Goal: Information Seeking & Learning: Learn about a topic

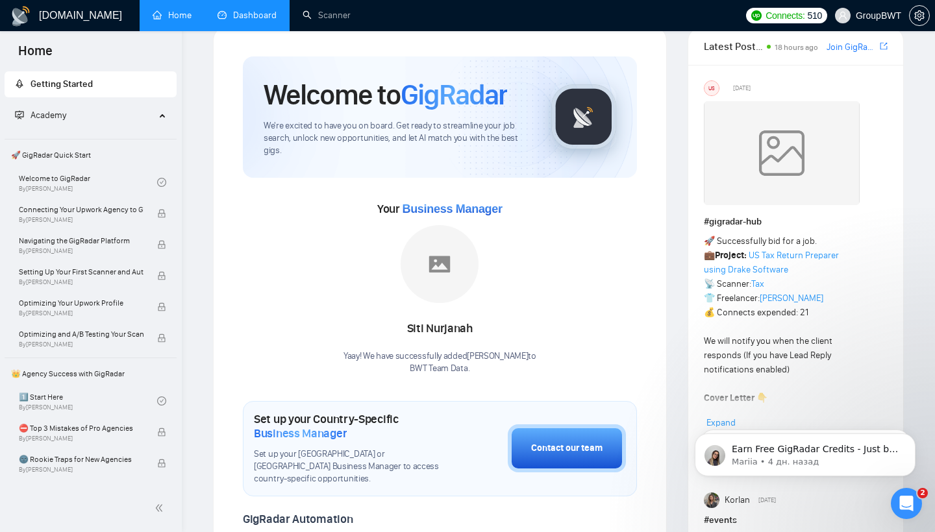
click at [246, 16] on link "Dashboard" at bounding box center [246, 15] width 59 height 11
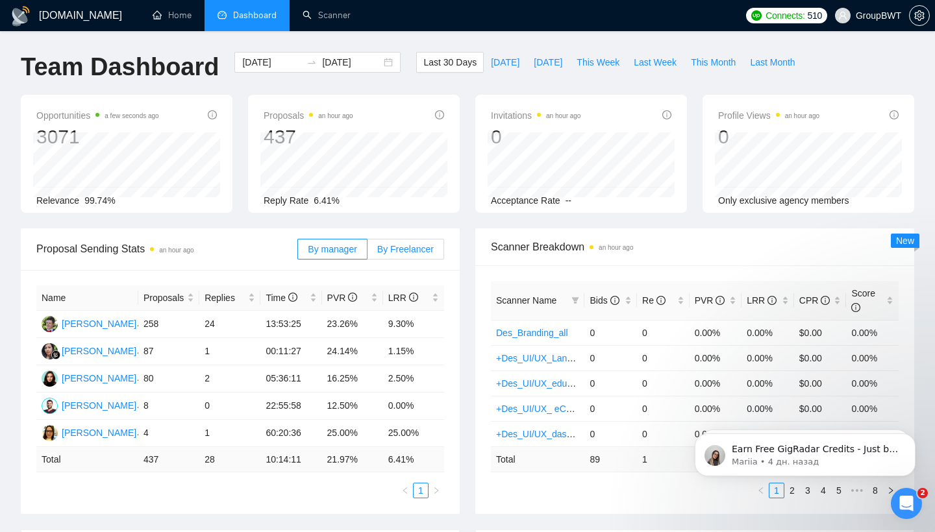
click at [395, 252] on span "By Freelancer" at bounding box center [405, 249] width 56 height 10
click at [367, 253] on input "By Freelancer" at bounding box center [367, 253] width 0 height 0
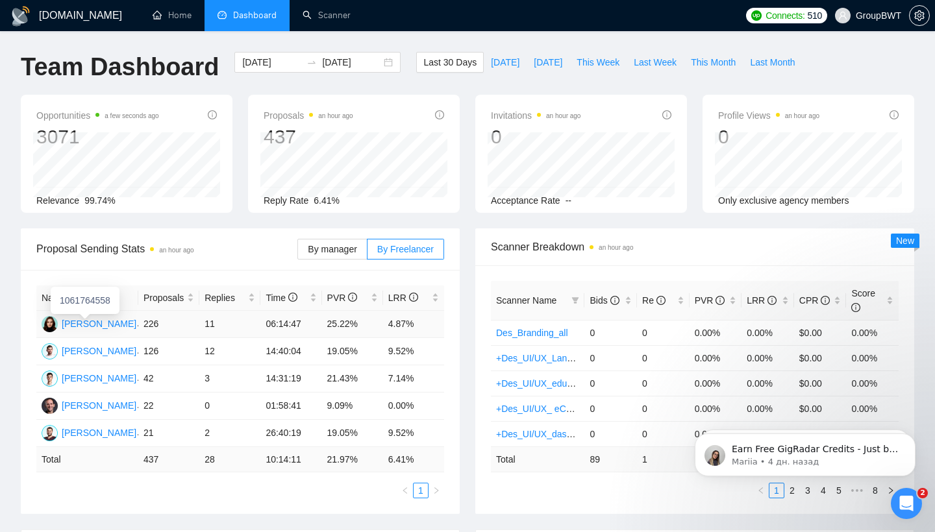
click at [122, 323] on div "[PERSON_NAME]" at bounding box center [99, 324] width 75 height 14
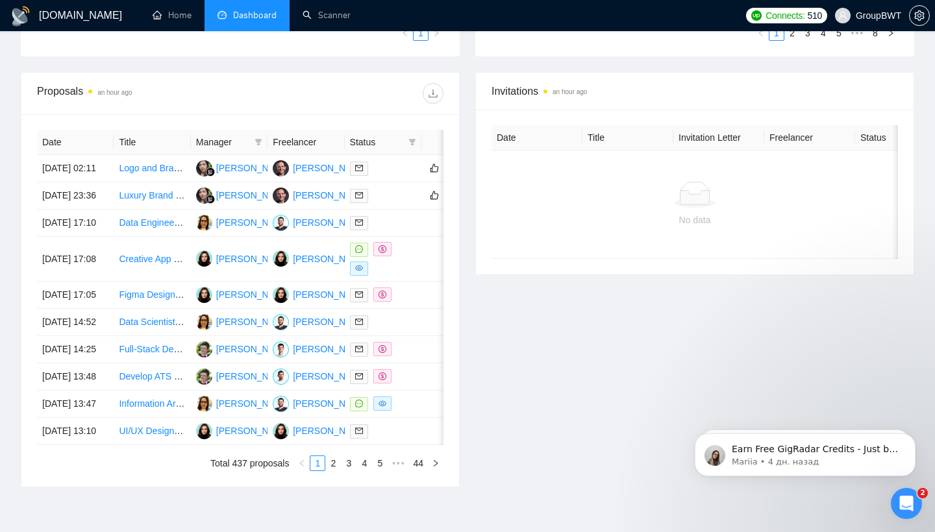
scroll to position [460, 0]
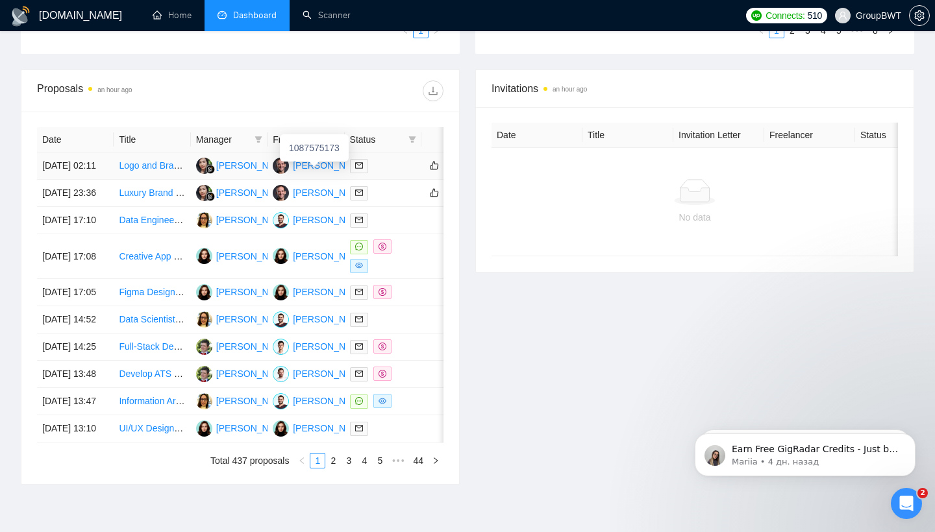
click at [312, 171] on div "[PERSON_NAME]" at bounding box center [330, 165] width 75 height 14
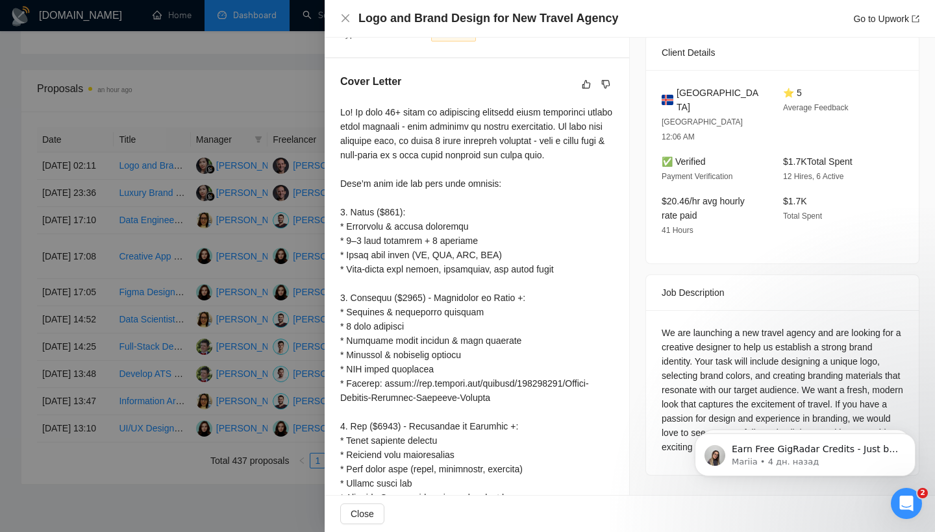
scroll to position [314, 0]
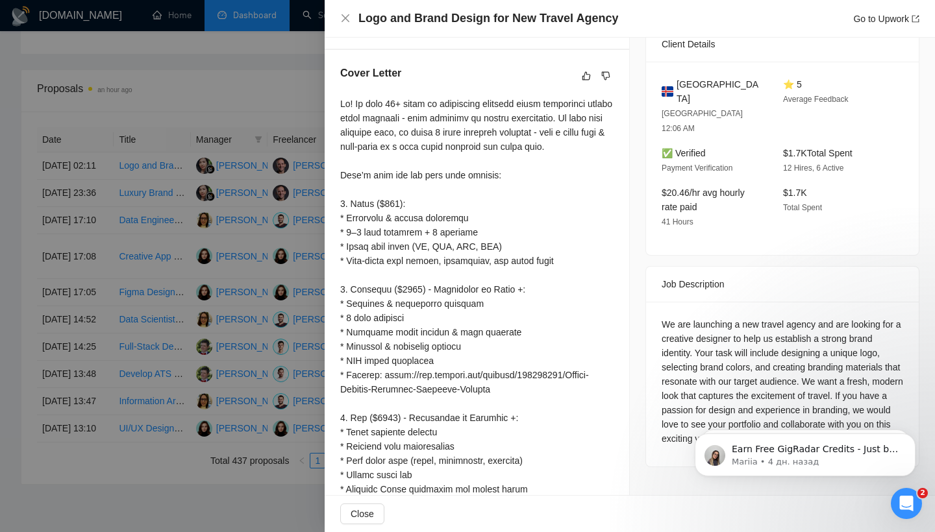
drag, startPoint x: 762, startPoint y: 408, endPoint x: 663, endPoint y: 293, distance: 151.5
click at [675, 406] on html "Earn Free GigRadar Credits - Just by Sharing Your Story! 💬 Want more credits fo…" at bounding box center [805, 451] width 260 height 91
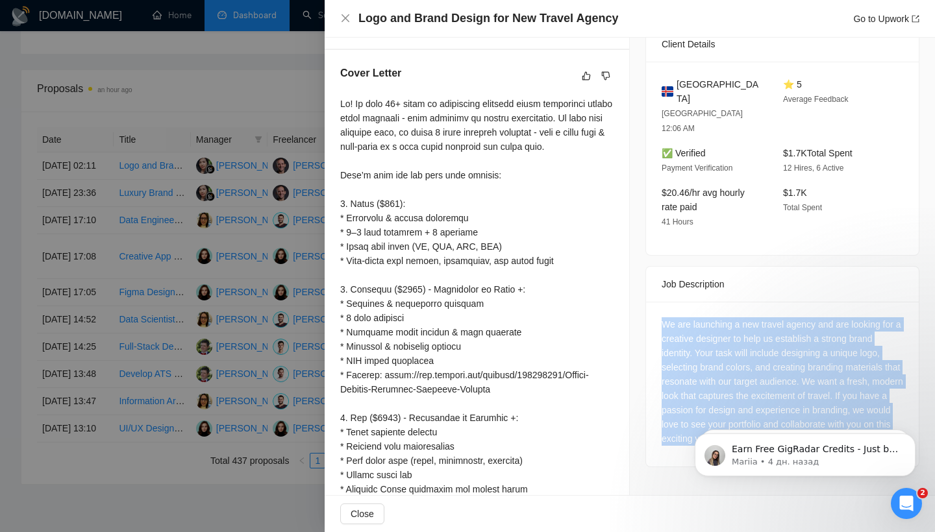
drag, startPoint x: 663, startPoint y: 295, endPoint x: 791, endPoint y: 406, distance: 168.9
click at [791, 406] on div "We are launching a new travel agency and are looking for a creative designer to…" at bounding box center [782, 381] width 241 height 129
copy div "We are launching a new travel agency and are looking for a creative designer to…"
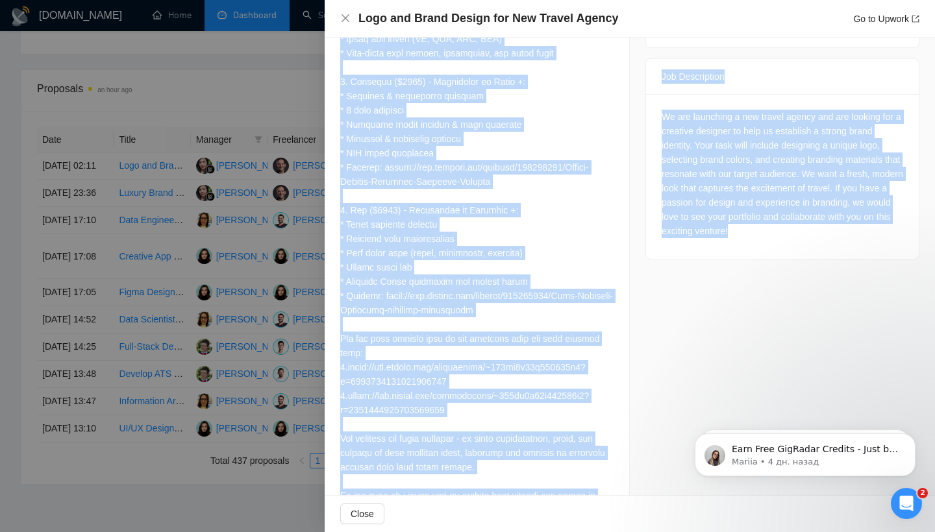
scroll to position [607, 0]
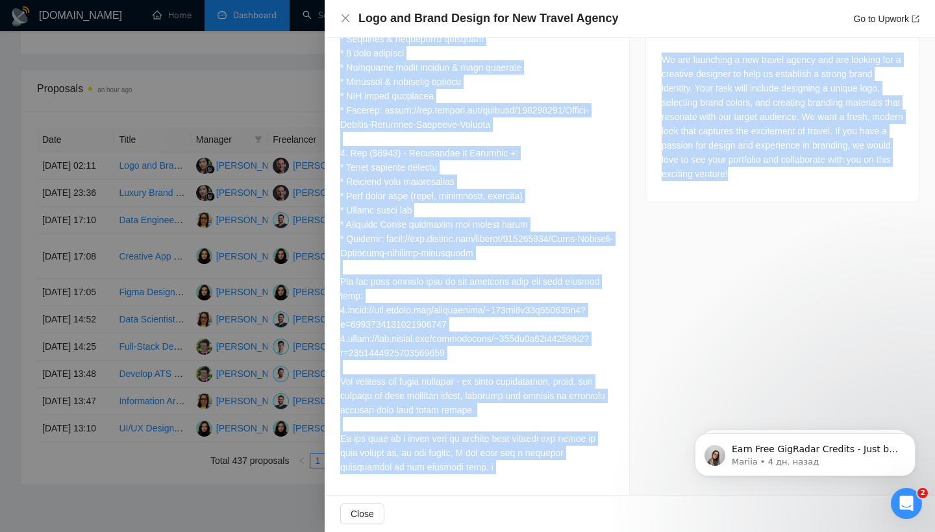
drag, startPoint x: 342, startPoint y: 103, endPoint x: 475, endPoint y: 474, distance: 393.6
click at [475, 474] on div at bounding box center [476, 153] width 273 height 643
copy div "Lo! Ip dolo 39+ sitam co adipiscing elitsedd eiusm temporinci utlabo etdol magn…"
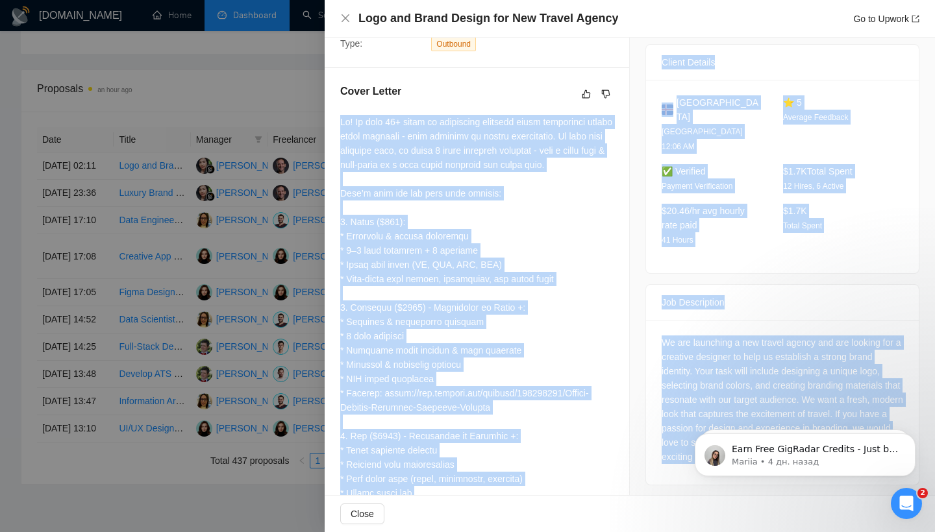
scroll to position [380, 0]
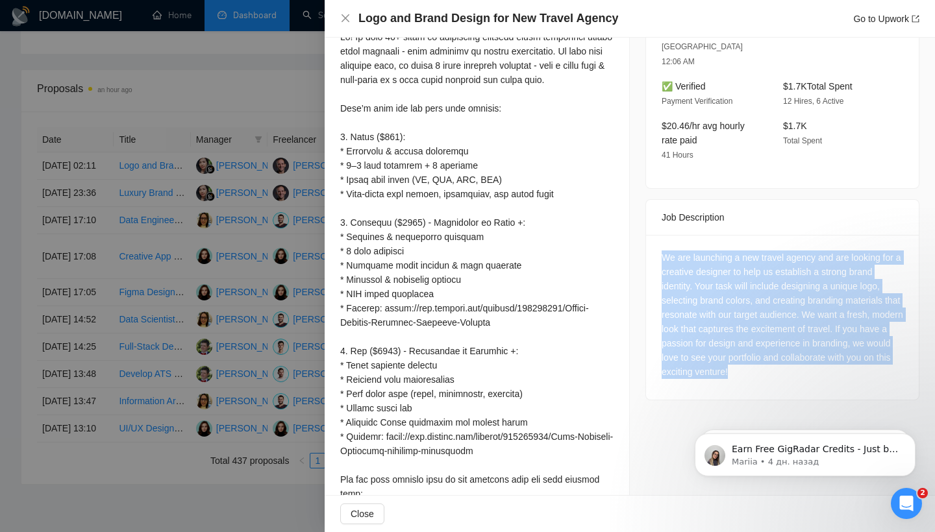
drag, startPoint x: 663, startPoint y: 228, endPoint x: 795, endPoint y: 373, distance: 195.8
click at [795, 374] on div "Job Posting Details Overview [DATE] 02:01 Published $10 - $35 Hourly Rate Exper…" at bounding box center [782, 175] width 305 height 1036
copy div "We are launching a new travel agency and are looking for a creative designer to…"
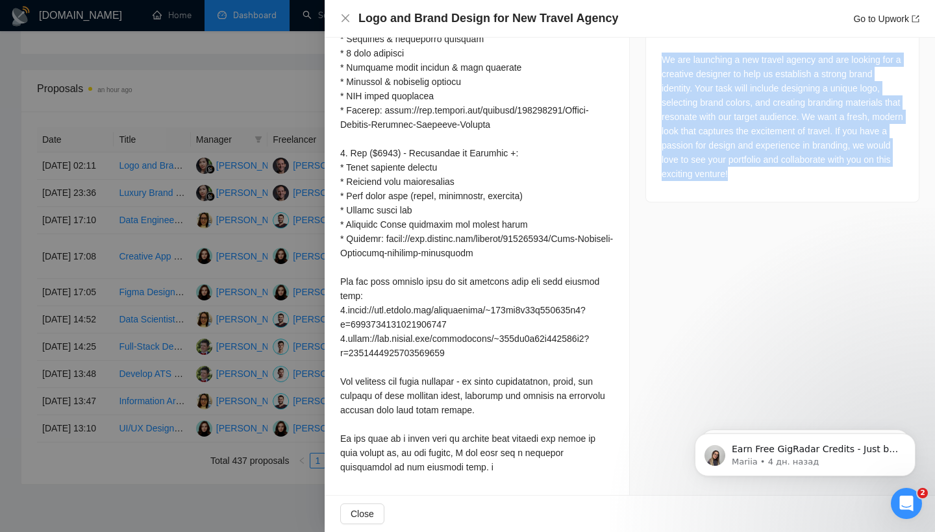
scroll to position [607, 0]
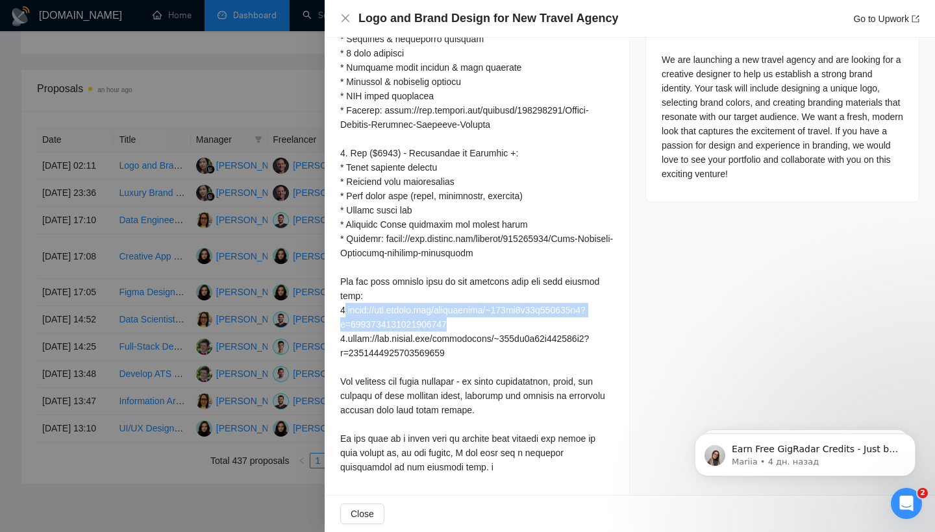
drag, startPoint x: 461, startPoint y: 323, endPoint x: 347, endPoint y: 312, distance: 114.9
click at [347, 312] on div at bounding box center [476, 153] width 273 height 643
copy div ".[URL][DOMAIN_NAME]"
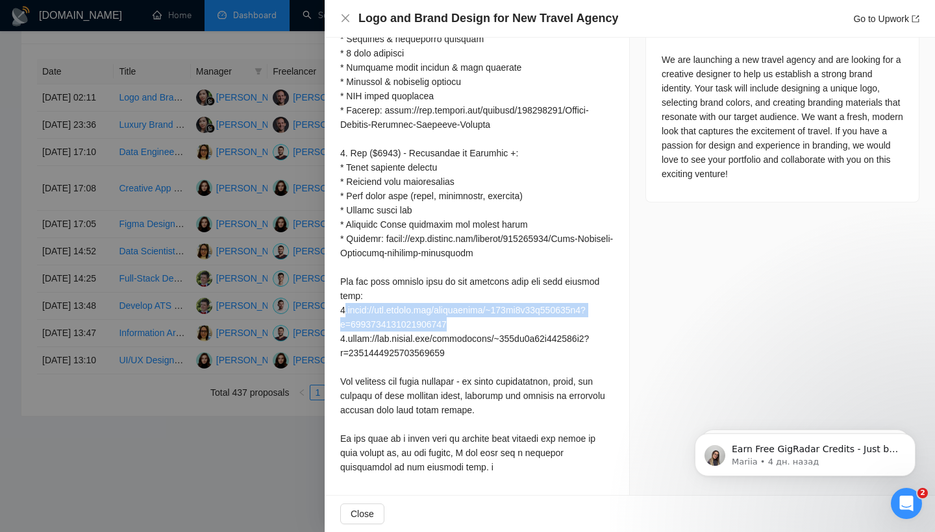
scroll to position [548, 0]
click at [477, 411] on div at bounding box center [476, 153] width 273 height 643
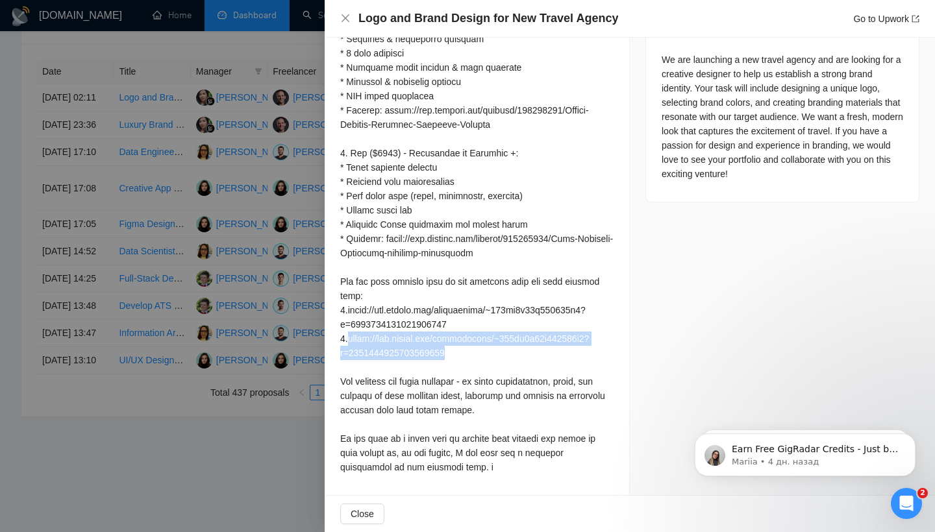
drag, startPoint x: 456, startPoint y: 353, endPoint x: 349, endPoint y: 339, distance: 108.6
click at [349, 339] on div at bounding box center [476, 153] width 273 height 643
copy div "[URL][DOMAIN_NAME]"
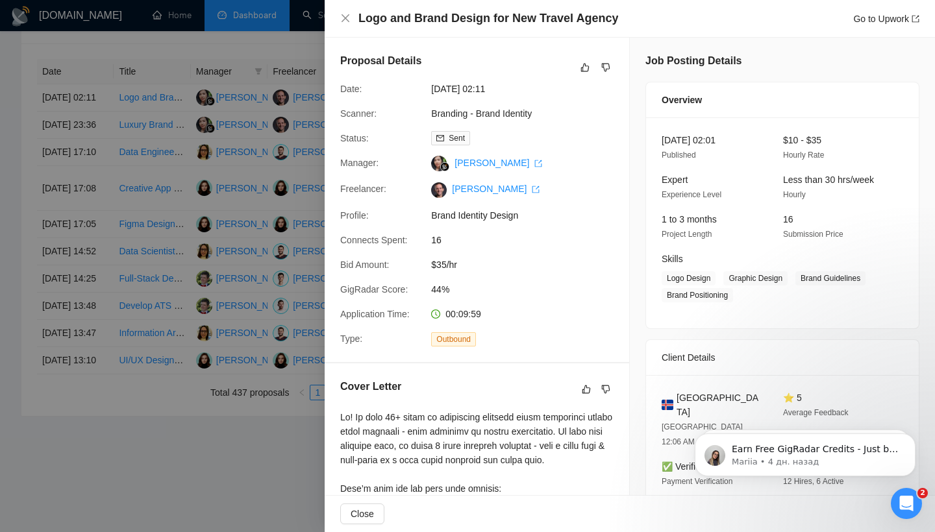
scroll to position [0, 0]
drag, startPoint x: 524, startPoint y: 88, endPoint x: 428, endPoint y: 87, distance: 95.4
click at [428, 87] on div "[DATE] 02:11" at bounding box center [494, 89] width 137 height 14
copy span "[DATE] 02:11"
click at [345, 18] on icon "close" at bounding box center [345, 18] width 8 height 8
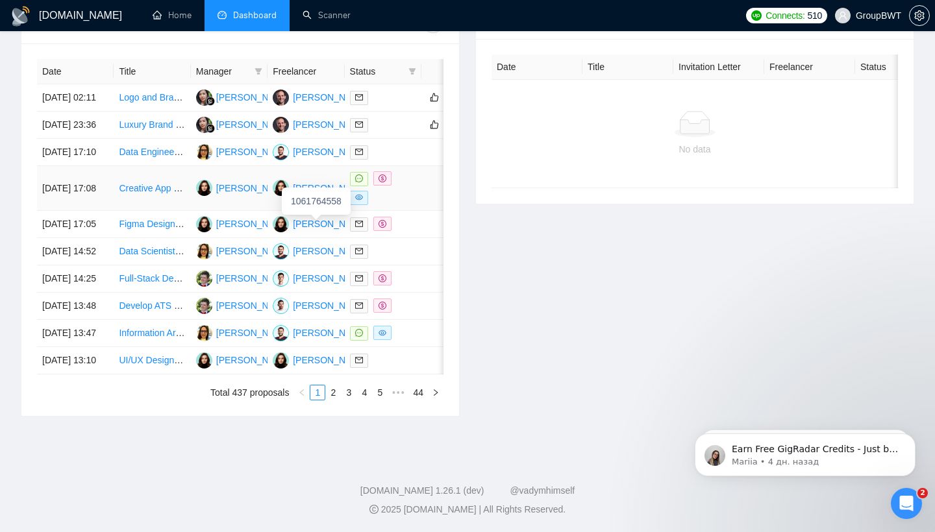
click at [314, 195] on div "[PERSON_NAME]" at bounding box center [330, 188] width 75 height 14
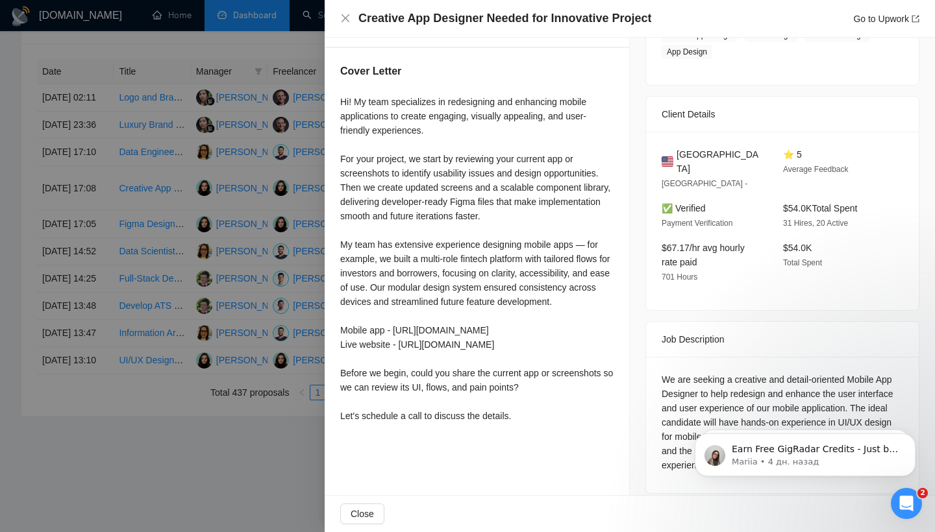
scroll to position [624, 0]
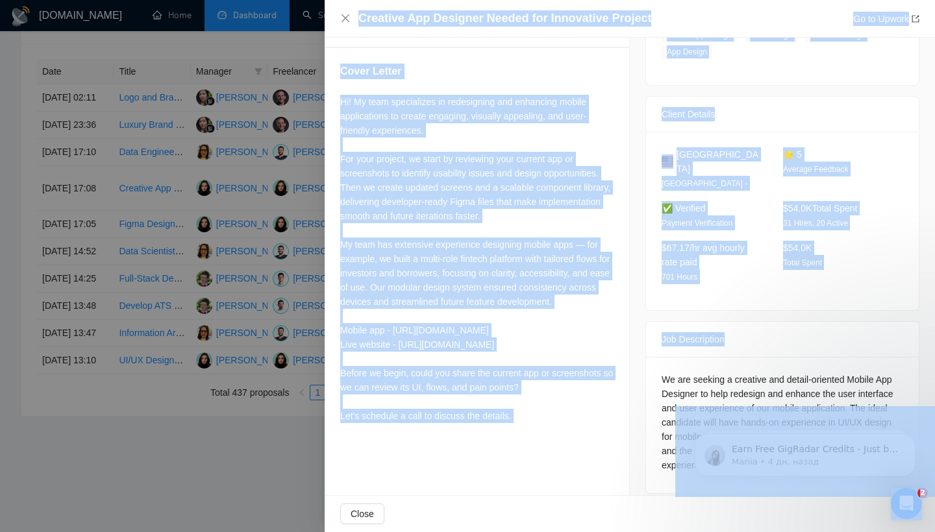
drag, startPoint x: 1339, startPoint y: 771, endPoint x: 677, endPoint y: 440, distance: 739.8
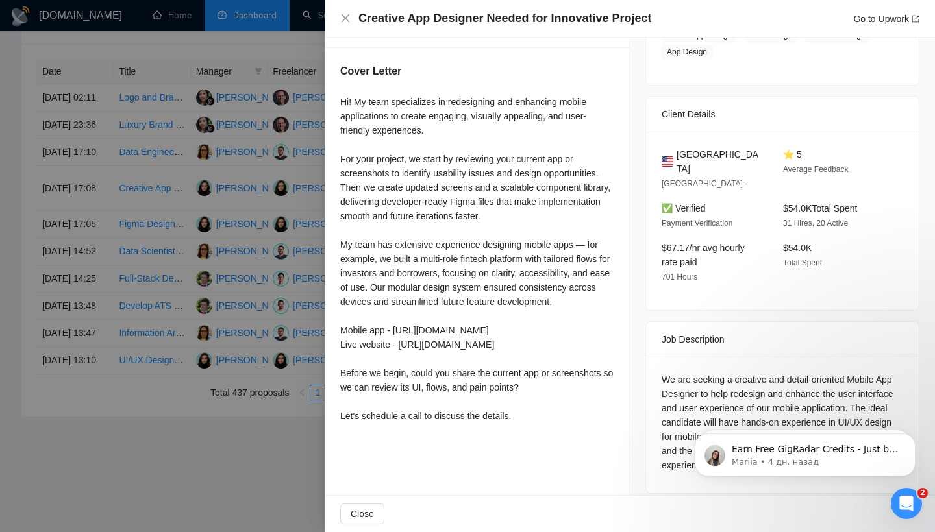
click at [671, 373] on div "We are seeking a creative and detail-oriented Mobile App Designer to help redes…" at bounding box center [782, 423] width 241 height 100
drag, startPoint x: 663, startPoint y: 365, endPoint x: 697, endPoint y: 384, distance: 38.7
click at [697, 384] on div "We are seeking a creative and detail-oriented Mobile App Designer to help redes…" at bounding box center [782, 423] width 241 height 100
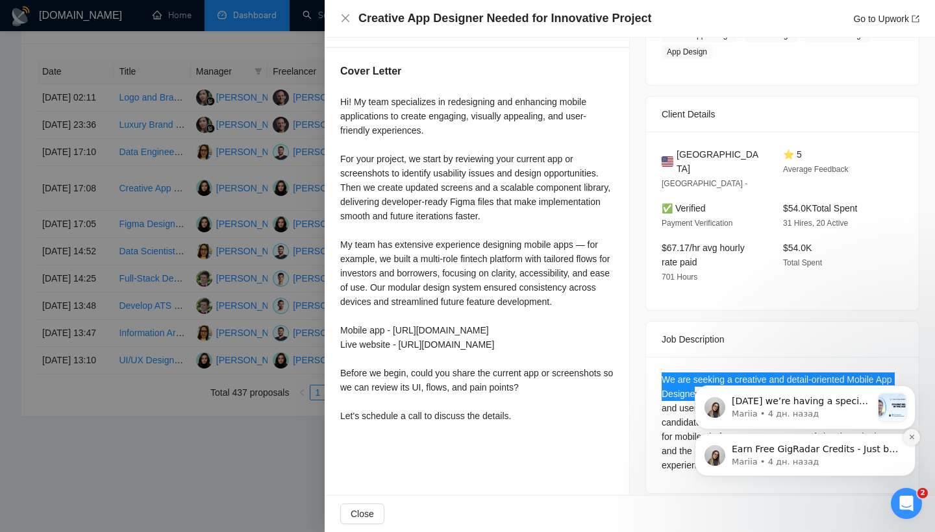
click at [910, 435] on icon "Dismiss notification" at bounding box center [911, 437] width 7 height 7
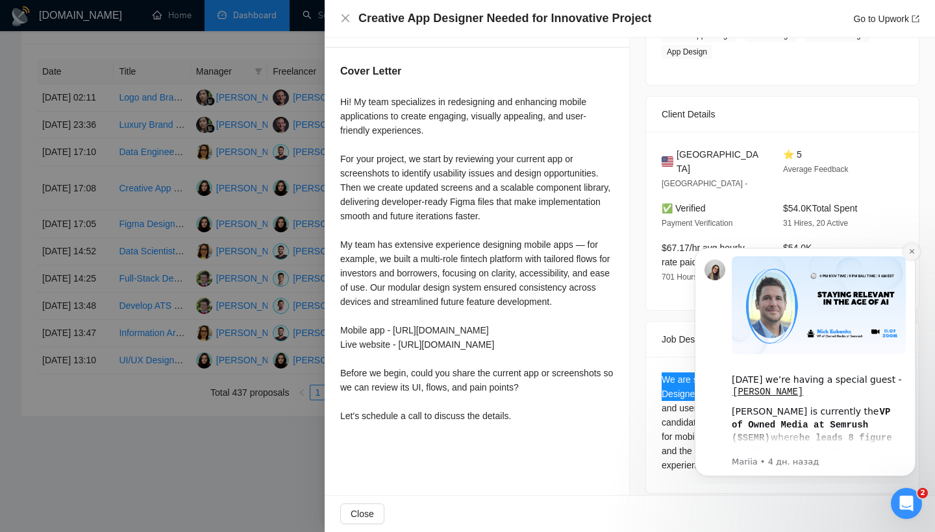
click at [914, 250] on icon "Dismiss notification" at bounding box center [911, 251] width 7 height 7
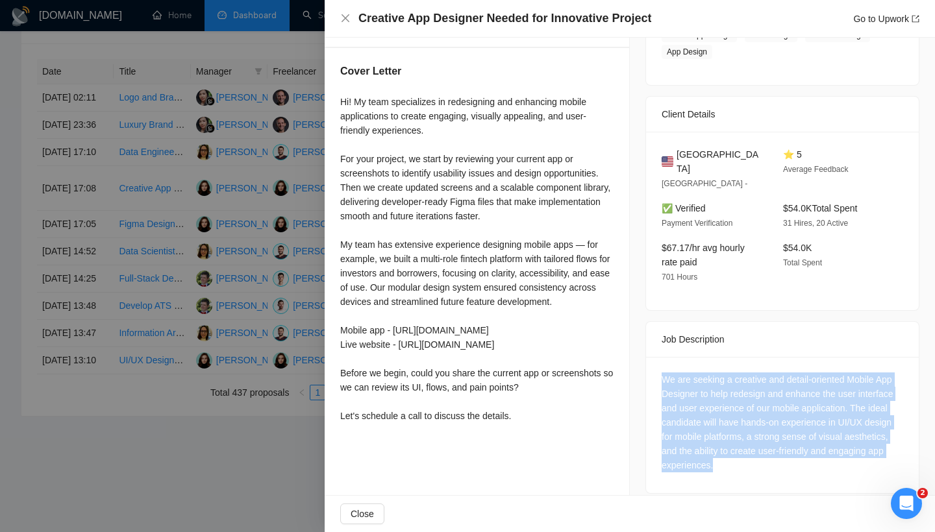
drag, startPoint x: 717, startPoint y: 449, endPoint x: 664, endPoint y: 361, distance: 102.8
click at [664, 373] on div "We are seeking a creative and detail-oriented Mobile App Designer to help redes…" at bounding box center [782, 423] width 241 height 100
copy div "We are seeking a creative and detail-oriented Mobile App Designer to help redes…"
drag, startPoint x: 519, startPoint y: 416, endPoint x: 338, endPoint y: 119, distance: 347.8
click at [338, 119] on div "Cover Letter" at bounding box center [477, 246] width 304 height 396
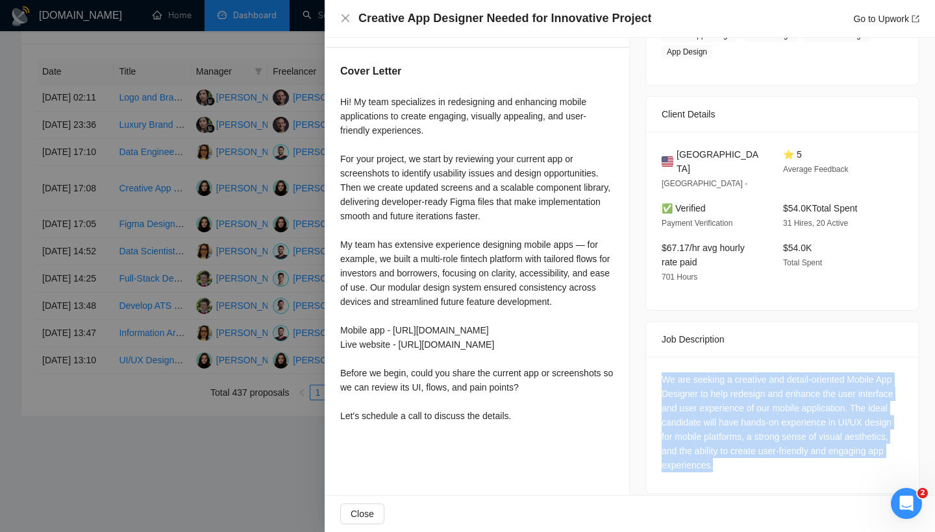
click at [525, 417] on div "Hi! My team specializes in redesigning and enhancing mobile applications to cre…" at bounding box center [476, 259] width 273 height 328
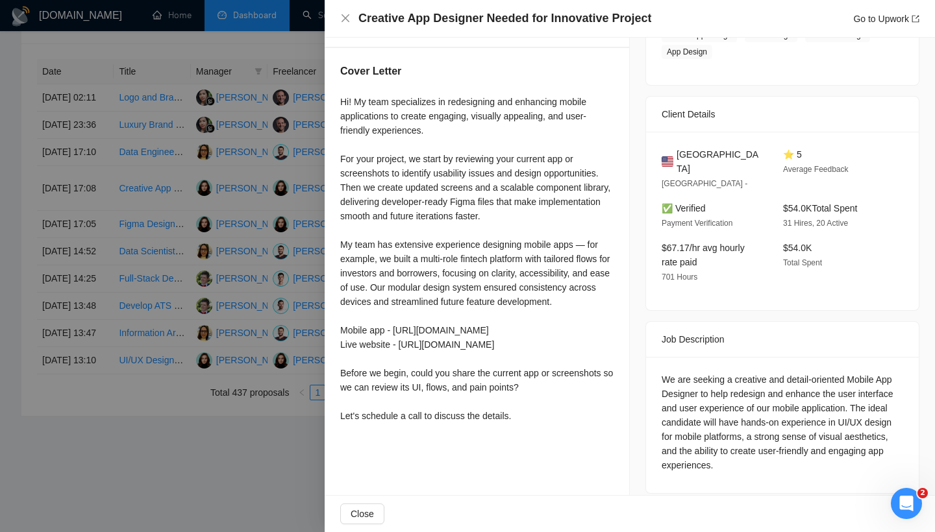
drag, startPoint x: 518, startPoint y: 414, endPoint x: 339, endPoint y: 102, distance: 360.0
click at [339, 102] on div "Cover Letter" at bounding box center [477, 246] width 304 height 396
copy div "Hi! My team specializes in redesigning and enhancing mobile applications to cre…"
